Goal: Transaction & Acquisition: Purchase product/service

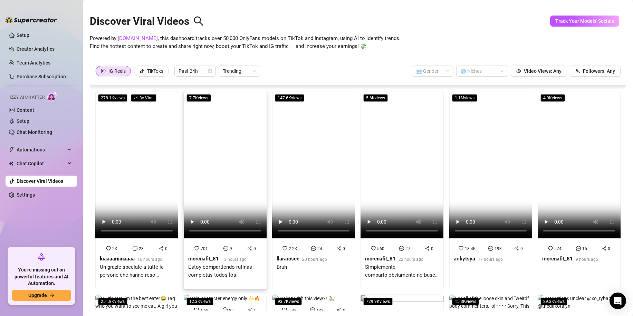
click at [216, 171] on video at bounding box center [225, 164] width 83 height 147
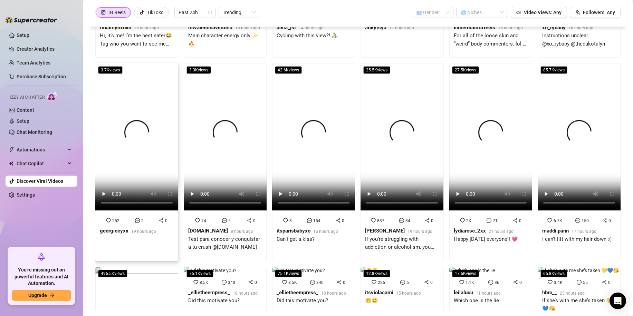
scroll to position [376, 0]
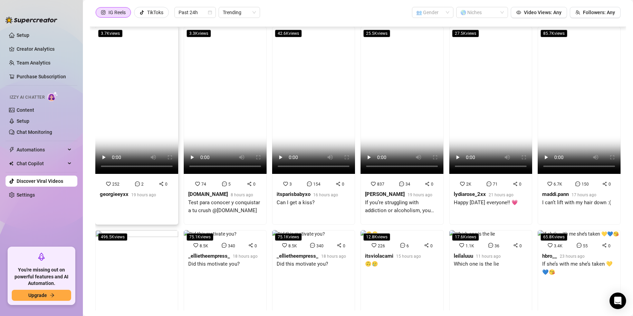
click at [135, 147] on video at bounding box center [136, 100] width 83 height 147
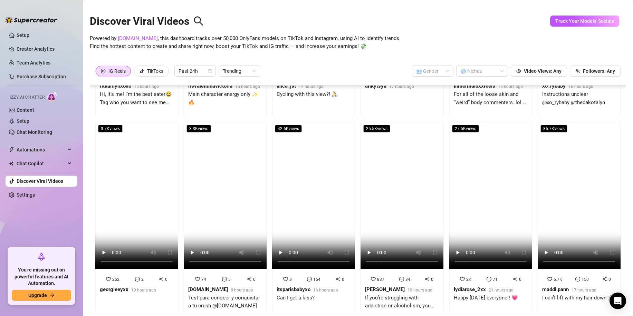
scroll to position [0, 0]
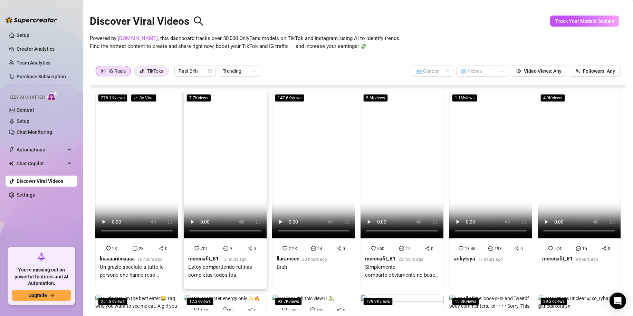
click at [143, 74] on div at bounding box center [142, 71] width 5 height 10
click at [136, 73] on input "TikToks" at bounding box center [136, 73] width 0 height 0
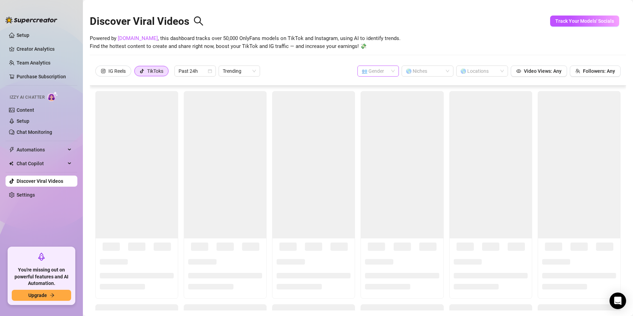
click at [385, 71] on span at bounding box center [378, 71] width 33 height 10
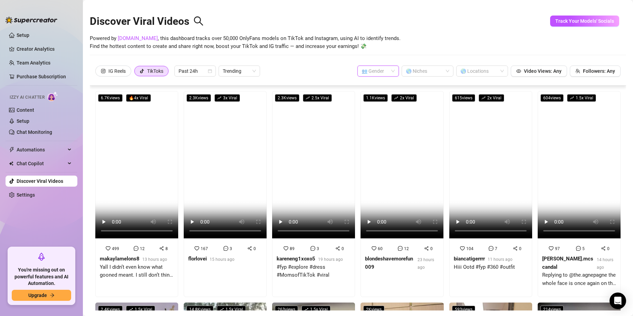
click at [334, 68] on div "IG Reels TikToks Past 24h Trending 👥 Gender 🌎 Niches 🌎 Locations Video Views: A…" at bounding box center [357, 71] width 525 height 11
click at [317, 158] on video at bounding box center [313, 164] width 83 height 147
click at [32, 48] on link "Creator Analytics" at bounding box center [44, 49] width 55 height 11
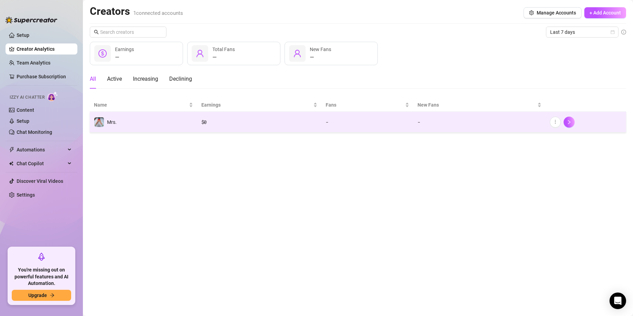
click at [146, 121] on td "Mrs." at bounding box center [143, 122] width 107 height 21
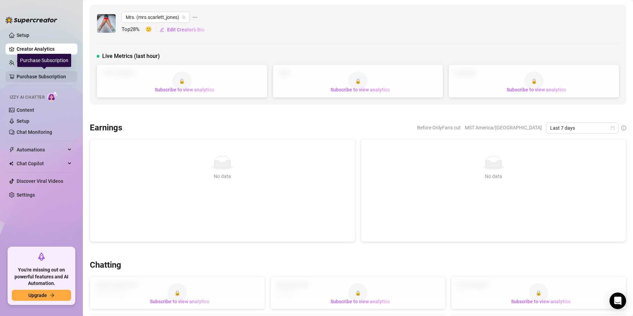
click at [31, 75] on link "Purchase Subscription" at bounding box center [44, 76] width 55 height 11
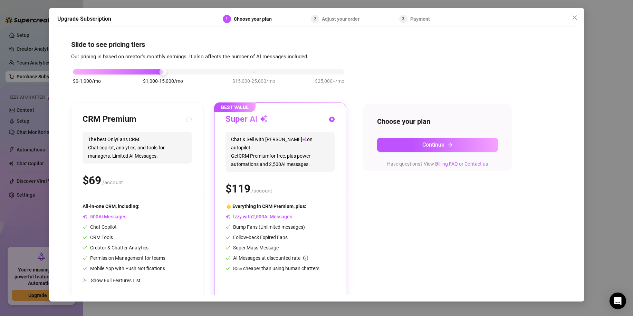
scroll to position [5, 0]
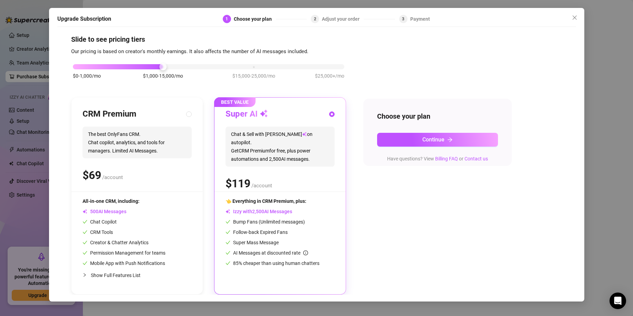
drag, startPoint x: 161, startPoint y: 71, endPoint x: 72, endPoint y: 73, distance: 88.4
click at [72, 73] on div "$0-1,000/mo $1,000-15,000/mo $15,000-25,000/mo $25,000+/mo" at bounding box center [208, 75] width 275 height 39
click at [79, 67] on div "$0-1,000/mo $1,000-15,000/mo $15,000-25,000/mo $25,000+/mo" at bounding box center [208, 65] width 271 height 4
click at [168, 74] on span "$1,000-15,000/mo" at bounding box center [163, 76] width 40 height 8
click at [244, 75] on span "$15,000-25,000/mo" at bounding box center [253, 76] width 43 height 8
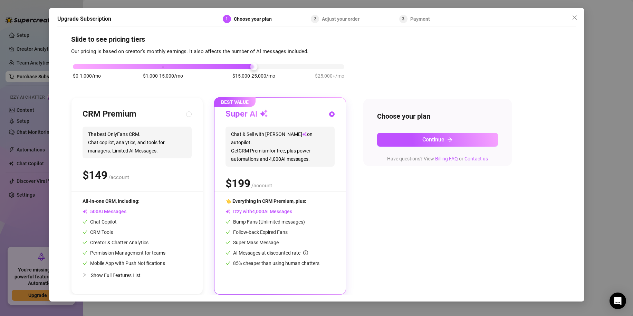
click at [164, 76] on span "$1,000-15,000/mo" at bounding box center [163, 76] width 40 height 8
click at [576, 16] on icon "close" at bounding box center [574, 18] width 4 height 4
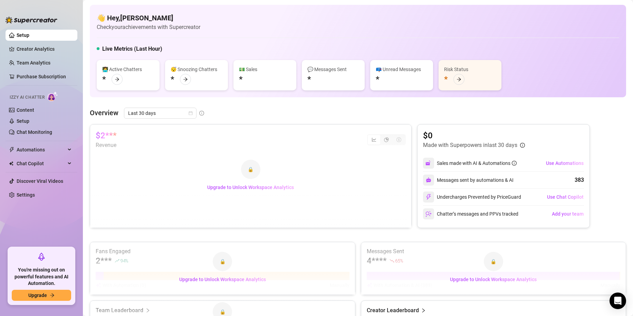
scroll to position [127, 0]
